Goal: Information Seeking & Learning: Learn about a topic

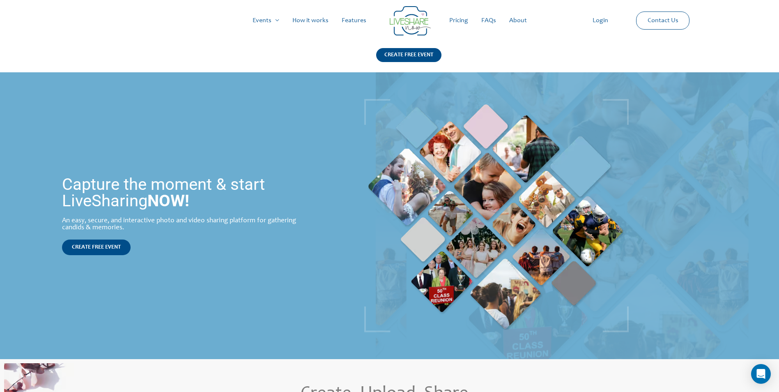
click at [457, 22] on link "Pricing" at bounding box center [459, 20] width 32 height 26
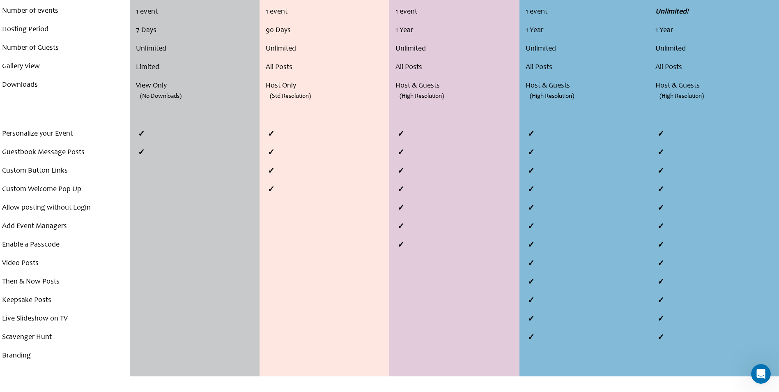
scroll to position [123, 0]
